Goal: Information Seeking & Learning: Check status

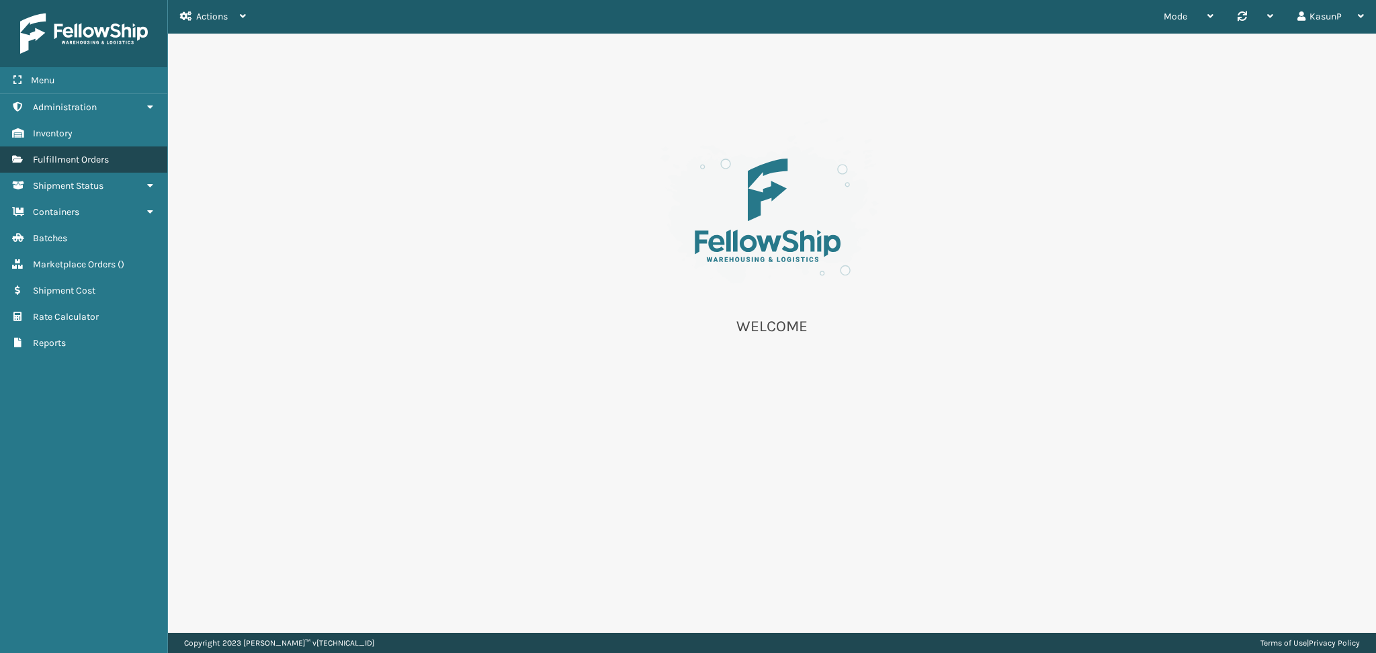
click at [57, 161] on span "Fulfillment Orders" at bounding box center [71, 159] width 76 height 11
